Goal: Task Accomplishment & Management: Use online tool/utility

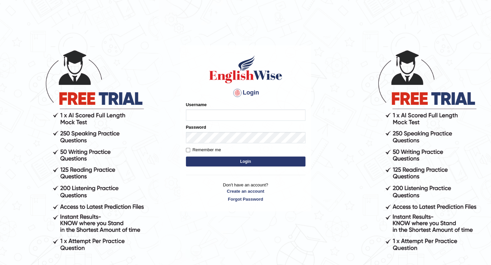
click at [243, 109] on div "Username" at bounding box center [245, 111] width 119 height 19
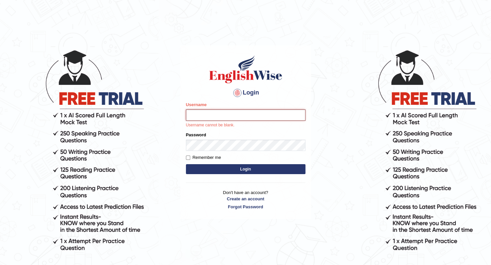
click at [245, 113] on input "Username" at bounding box center [245, 114] width 119 height 11
type input "esranr"
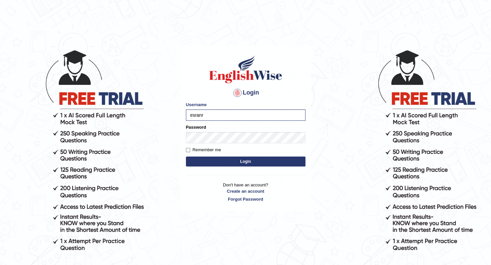
click at [228, 148] on div "Remember me" at bounding box center [245, 150] width 119 height 7
click at [186, 157] on button "Login" at bounding box center [245, 162] width 119 height 10
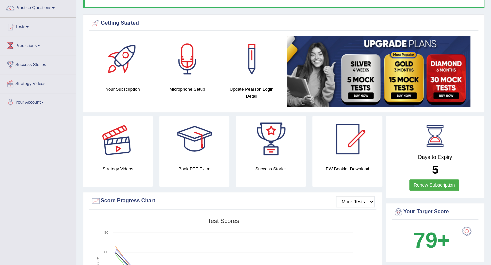
scroll to position [33, 0]
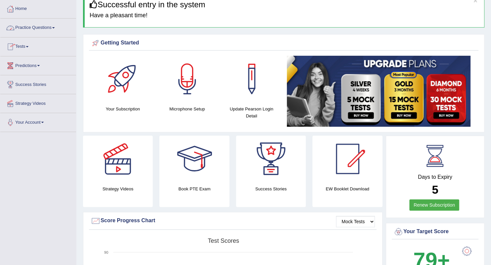
click at [33, 28] on link "Practice Questions" at bounding box center [38, 27] width 76 height 17
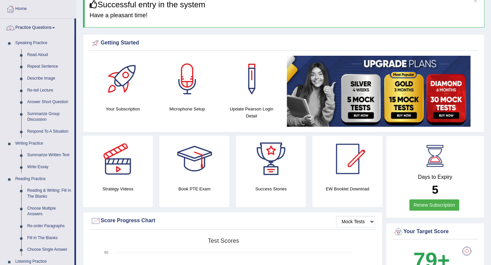
click at [43, 21] on link "Practice Questions" at bounding box center [37, 27] width 74 height 17
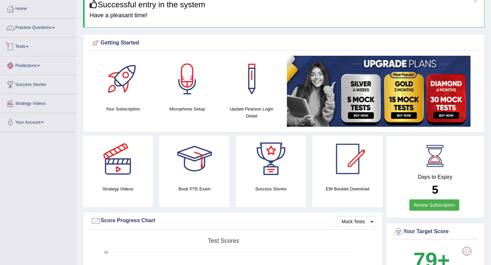
click at [32, 48] on link "Tests" at bounding box center [38, 45] width 76 height 17
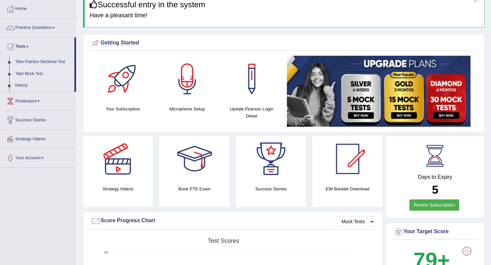
click at [33, 72] on link "Take Mock Test" at bounding box center [43, 74] width 62 height 12
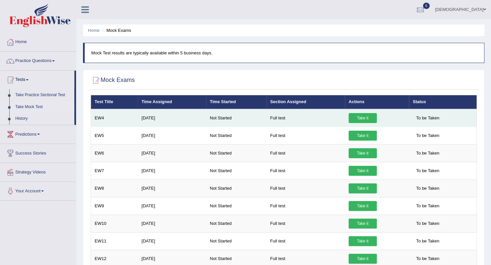
click at [365, 116] on link "Take it" at bounding box center [362, 118] width 28 height 10
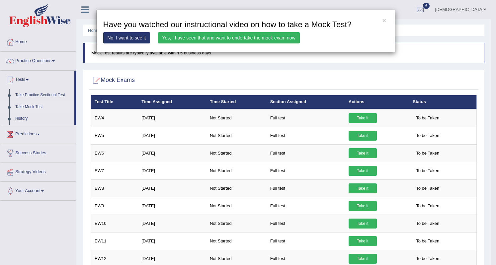
click at [209, 38] on link "Yes, I have seen that and want to undertake the mock exam now" at bounding box center [229, 37] width 142 height 11
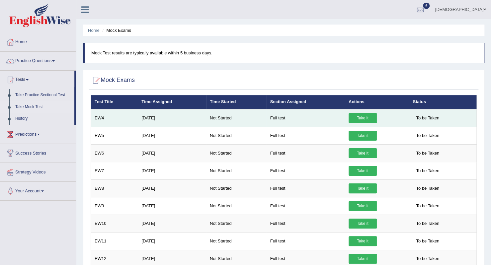
click at [355, 115] on link "Take it" at bounding box center [362, 118] width 28 height 10
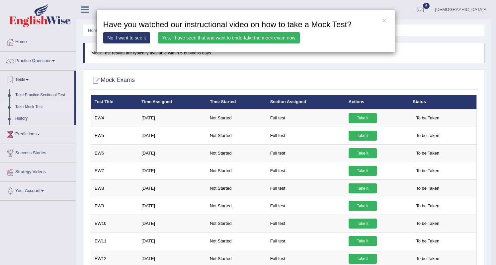
click at [223, 34] on link "Yes, I have seen that and want to undertake the mock exam now" at bounding box center [229, 37] width 142 height 11
click at [222, 37] on link "Yes, I have seen that and want to undertake the mock exam now" at bounding box center [229, 37] width 142 height 11
